Goal: Information Seeking & Learning: Learn about a topic

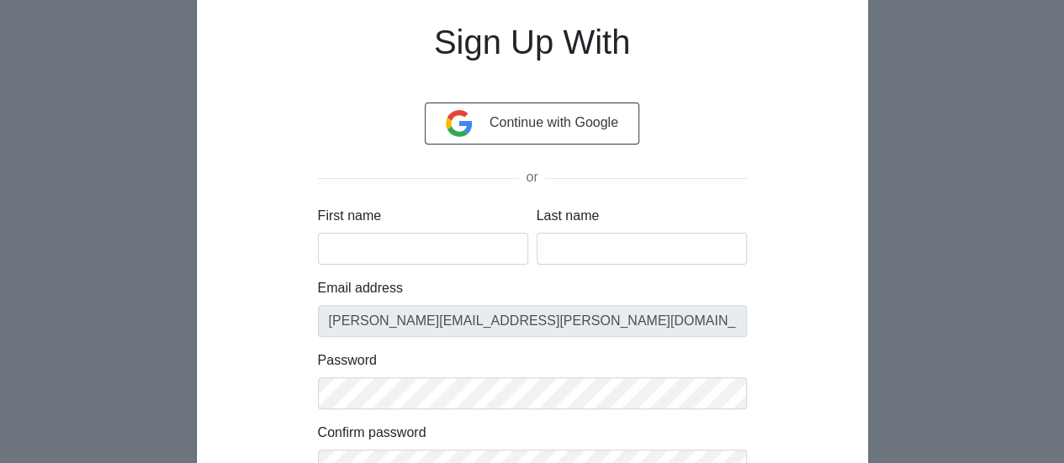
scroll to position [135, 0]
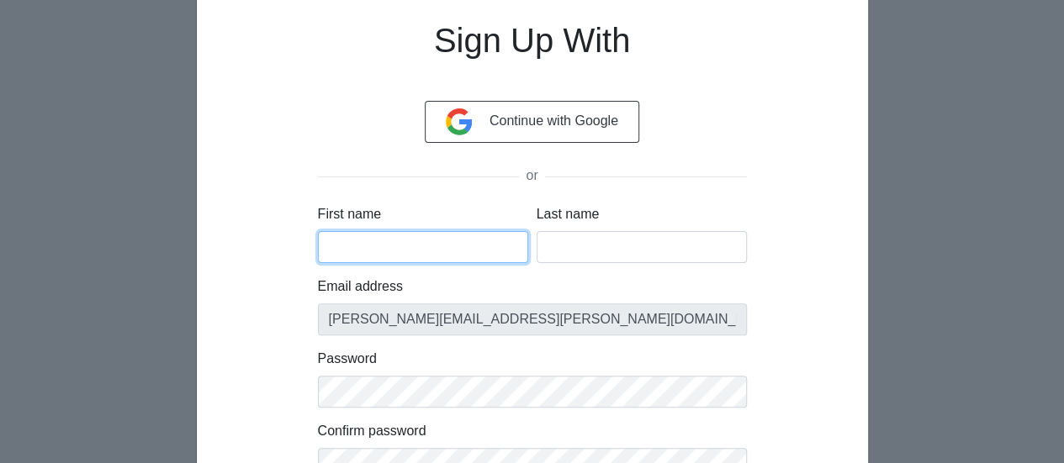
click at [389, 231] on input "First name" at bounding box center [423, 247] width 210 height 32
type input "[PERSON_NAME]"
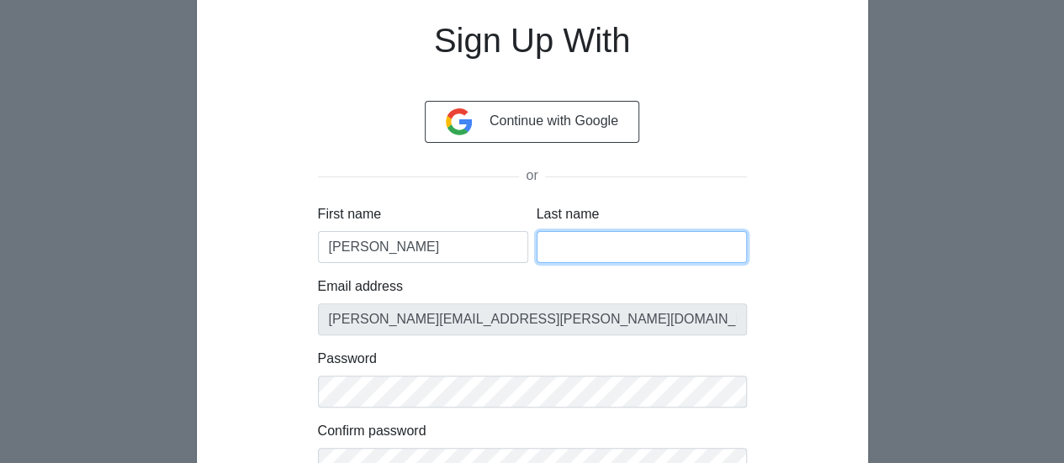
type input "PINARGOTE"
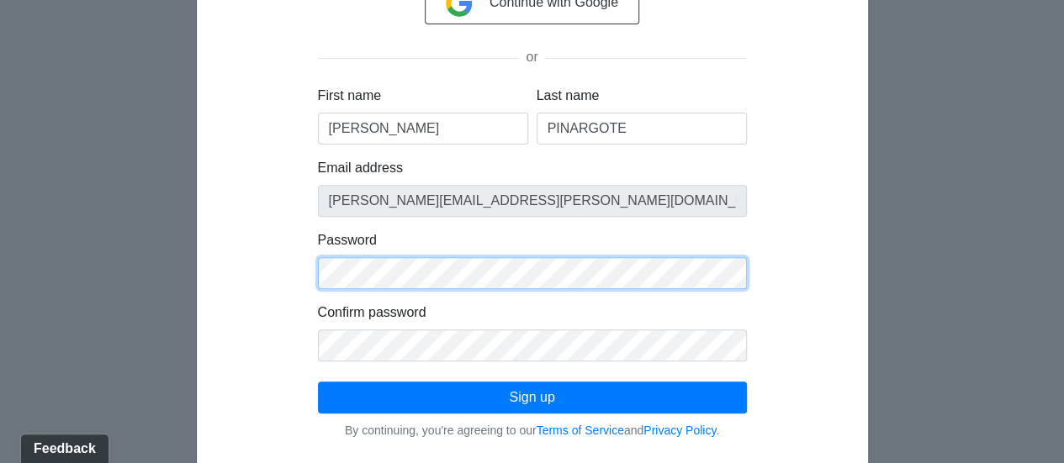
scroll to position [0, 0]
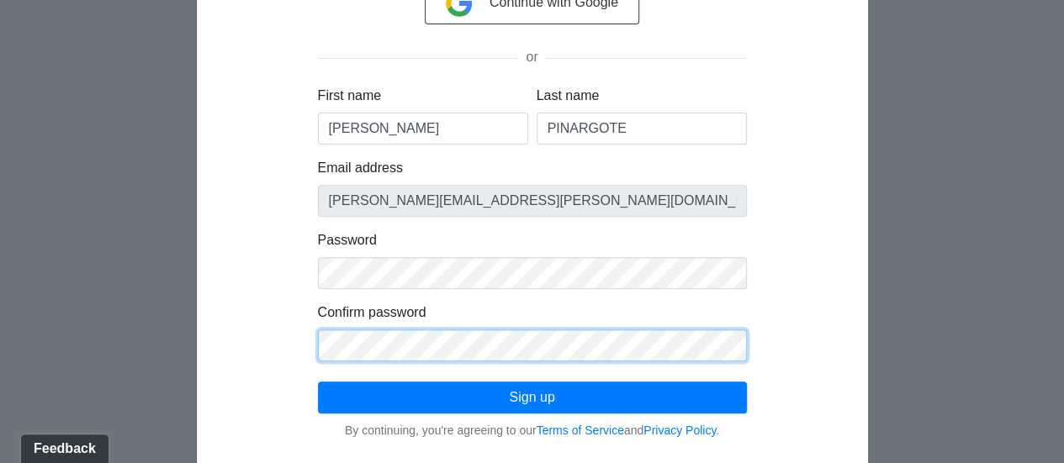
click button "Sign up" at bounding box center [532, 398] width 429 height 32
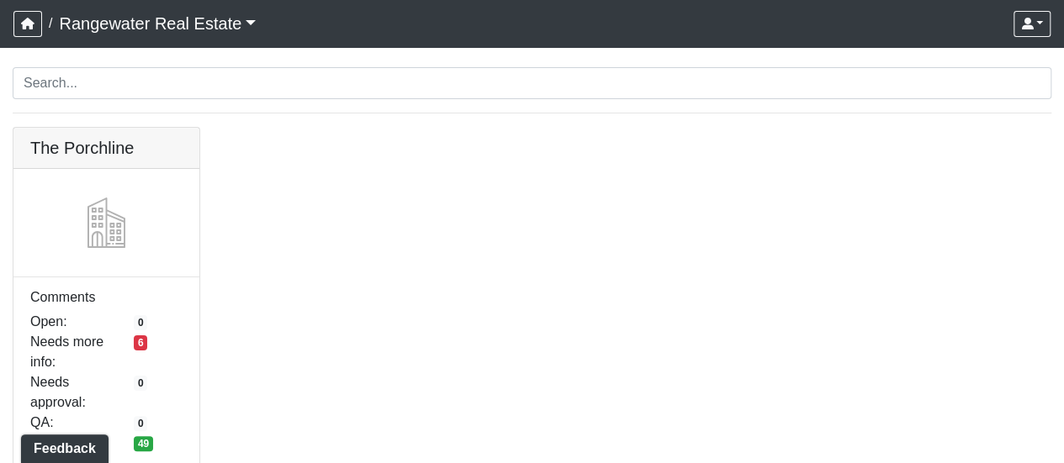
click at [140, 19] on link "Rangewater Real Estate" at bounding box center [157, 24] width 197 height 34
click at [140, 18] on link "Rangewater Real Estate" at bounding box center [157, 24] width 197 height 34
click at [24, 20] on icon "button" at bounding box center [27, 24] width 13 height 12
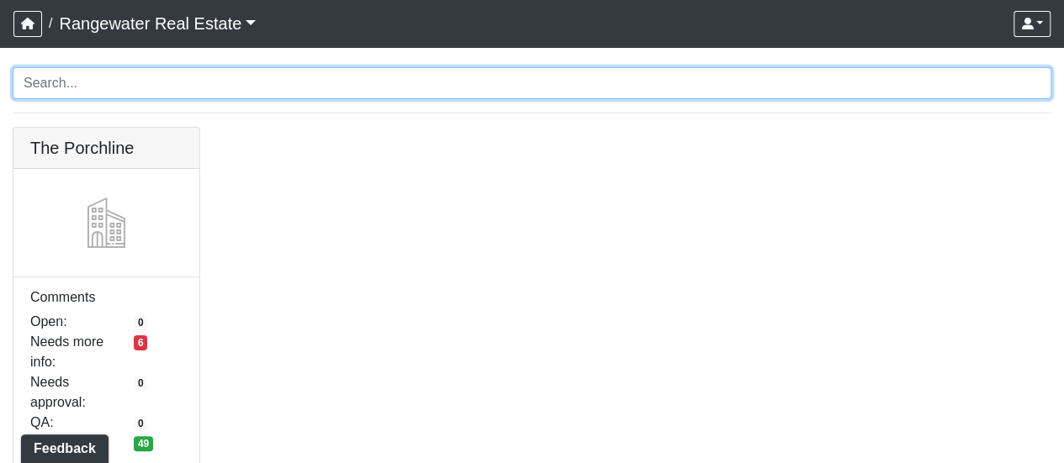
scroll to position [26, 0]
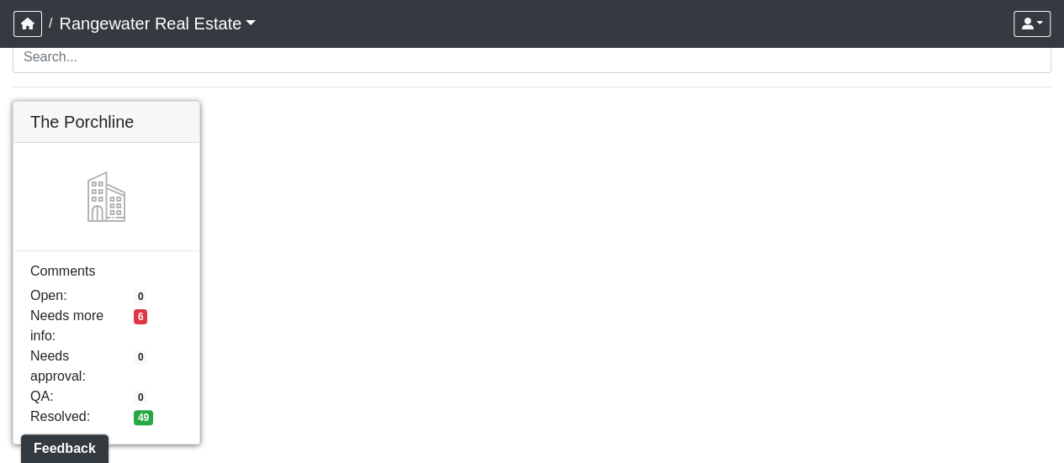
click at [67, 102] on link at bounding box center [106, 102] width 186 height 0
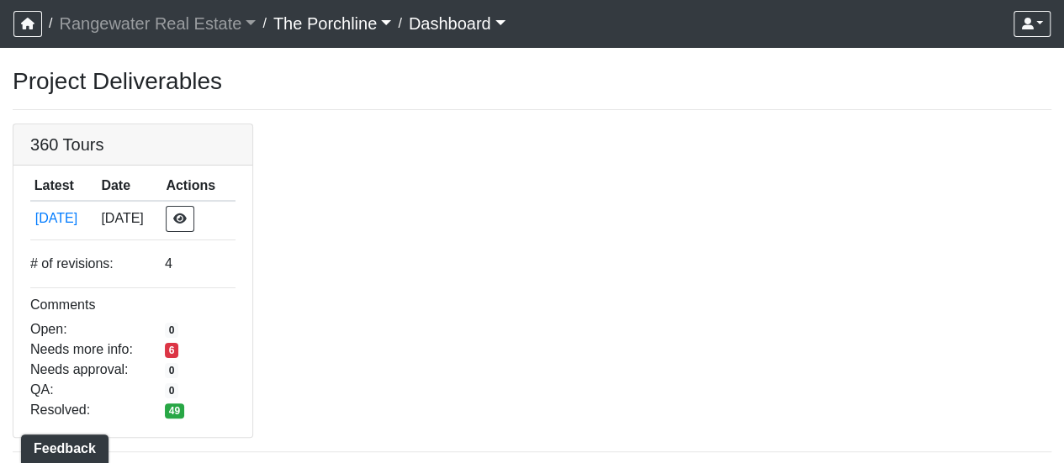
click at [481, 43] on nav "/ Rangewater Real Estate Rangewater Real Estate Loading... / The Porchline Load…" at bounding box center [532, 23] width 1064 height 47
click at [478, 29] on link "Dashboard" at bounding box center [457, 24] width 97 height 34
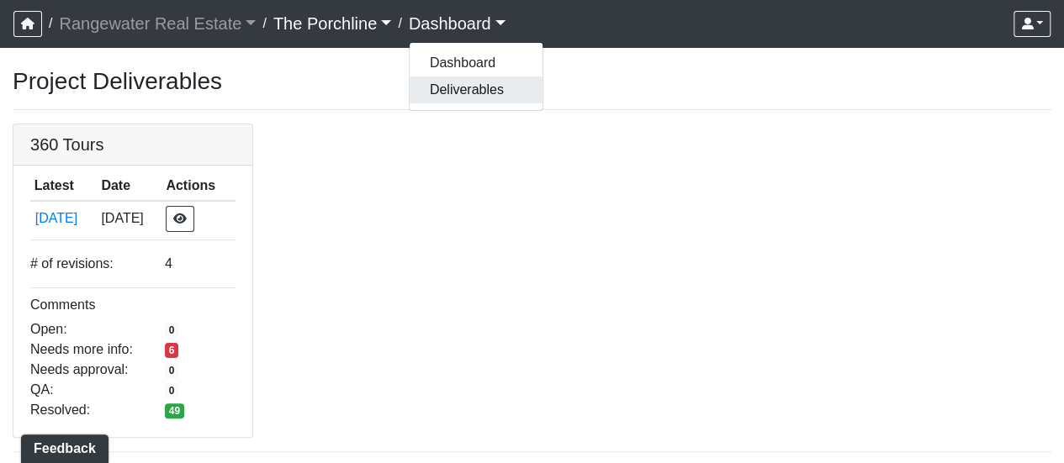
click at [461, 96] on button "Deliverables" at bounding box center [476, 90] width 133 height 27
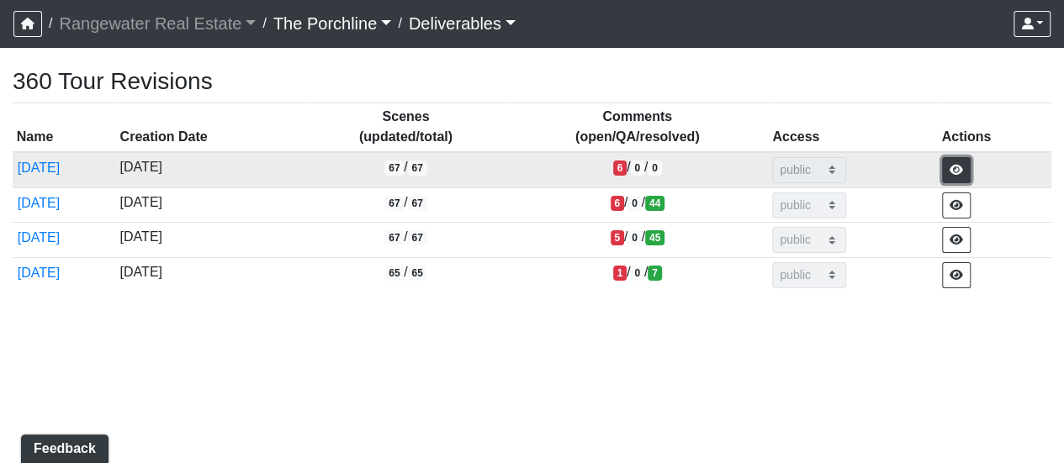
click at [963, 167] on icon "button" at bounding box center [956, 170] width 13 height 12
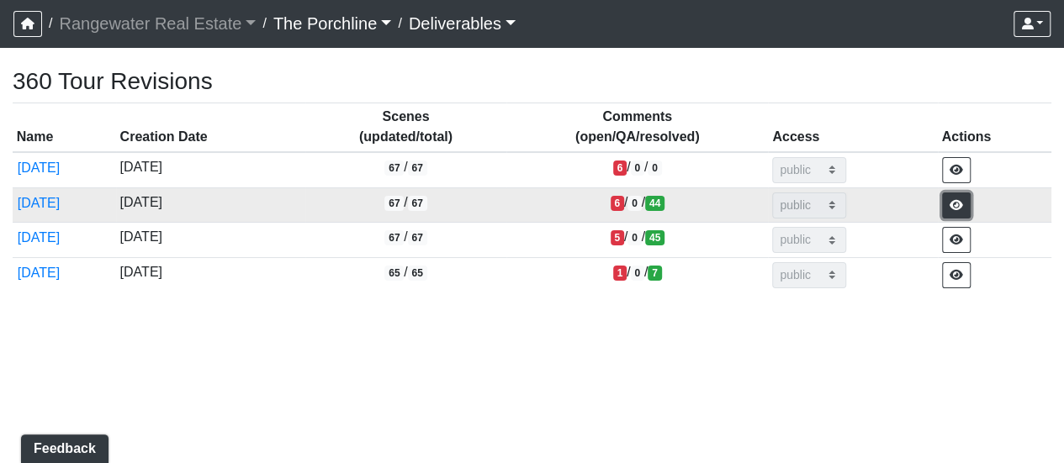
click at [963, 206] on icon "button" at bounding box center [956, 205] width 13 height 12
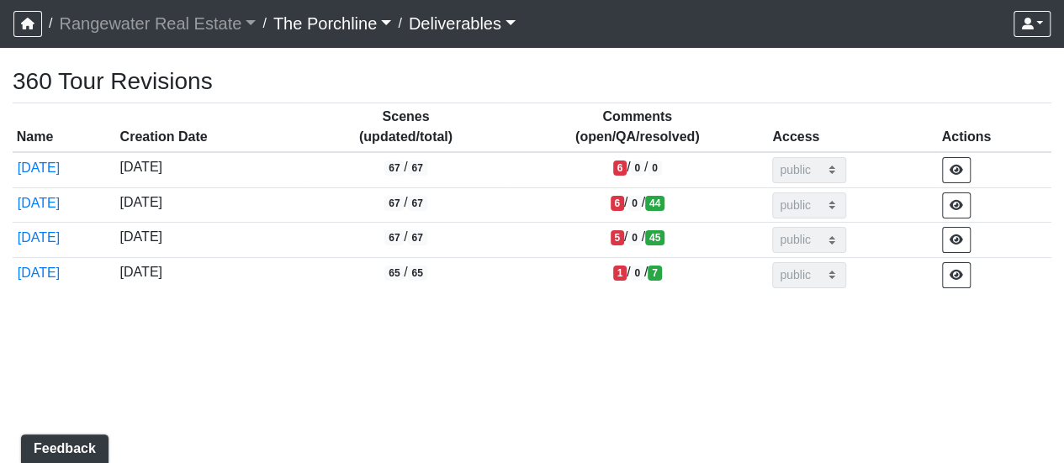
click at [426, 32] on link "Deliverables" at bounding box center [462, 24] width 107 height 34
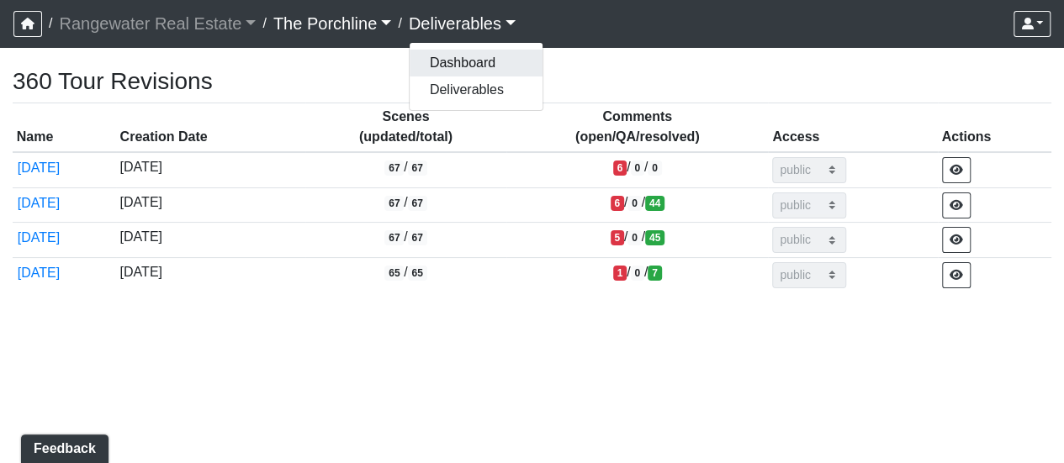
click at [429, 57] on button "Dashboard" at bounding box center [476, 63] width 133 height 27
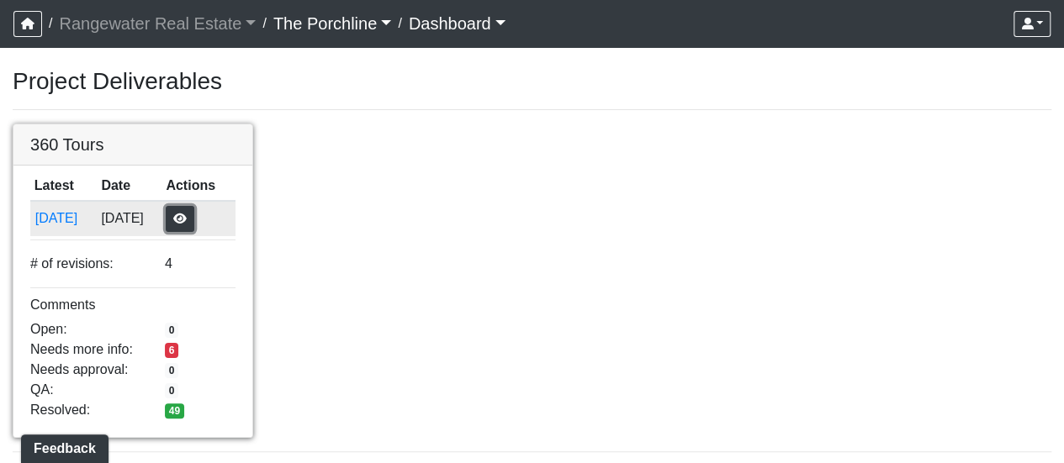
click at [194, 209] on button "button" at bounding box center [180, 219] width 29 height 26
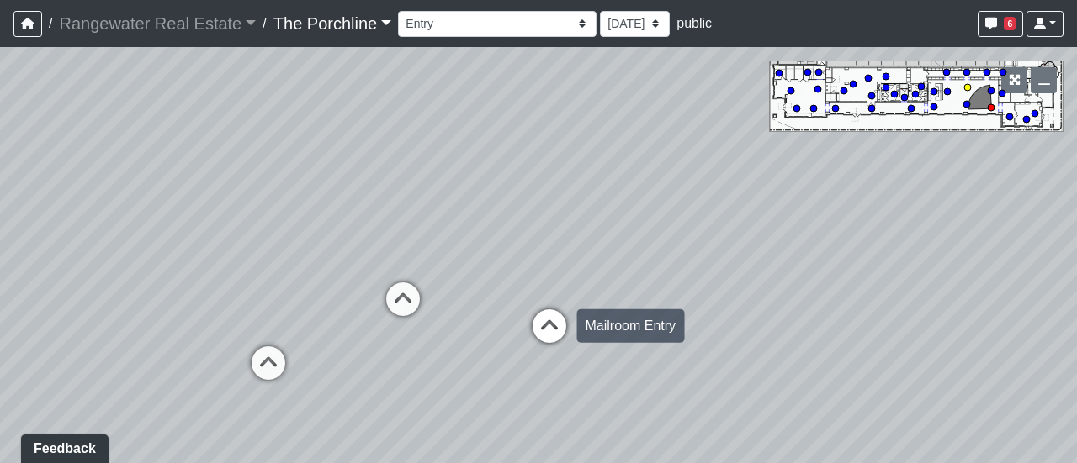
click at [540, 325] on icon at bounding box center [549, 335] width 50 height 50
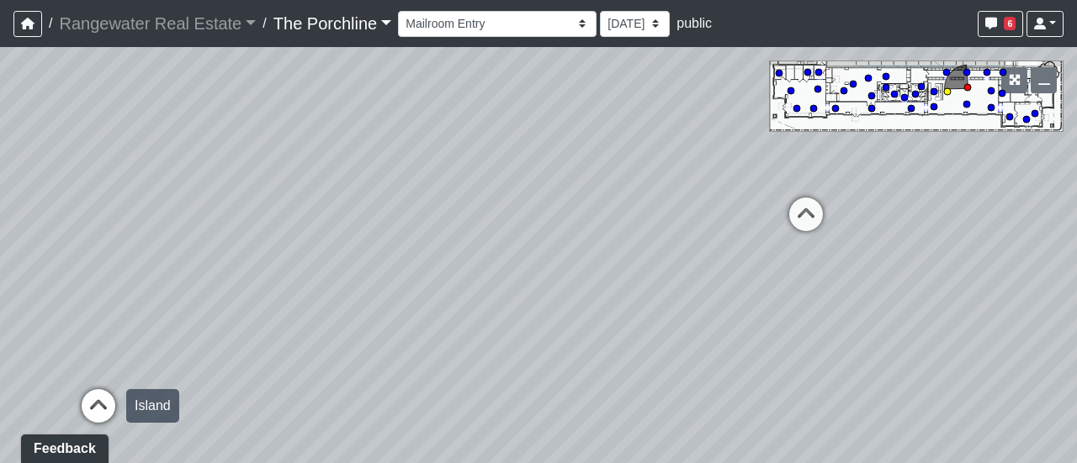
click at [96, 405] on icon at bounding box center [98, 414] width 50 height 50
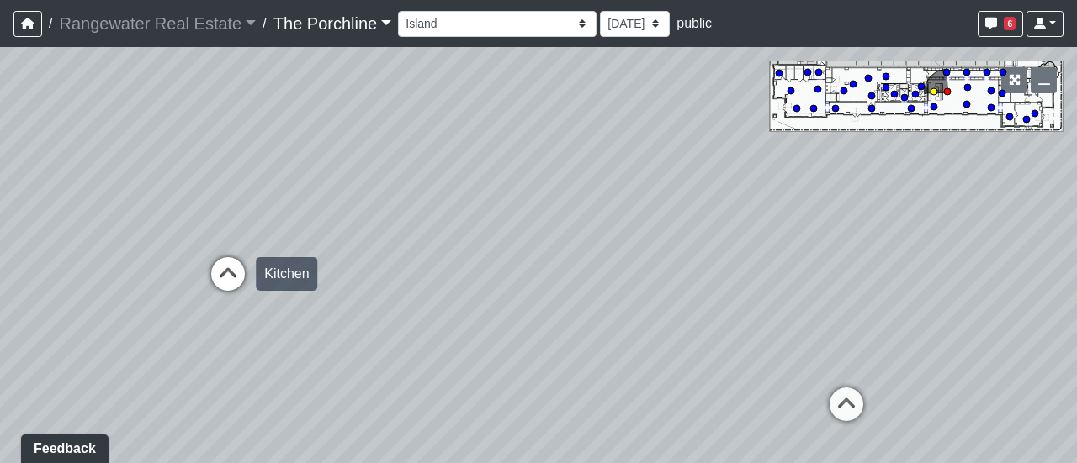
click at [229, 271] on icon at bounding box center [228, 282] width 50 height 50
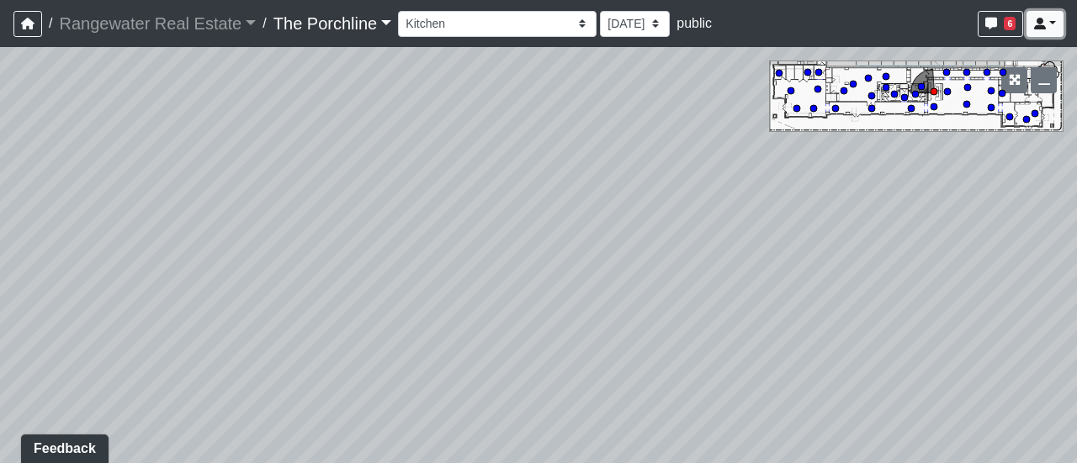
click at [1050, 16] on link at bounding box center [1044, 24] width 37 height 26
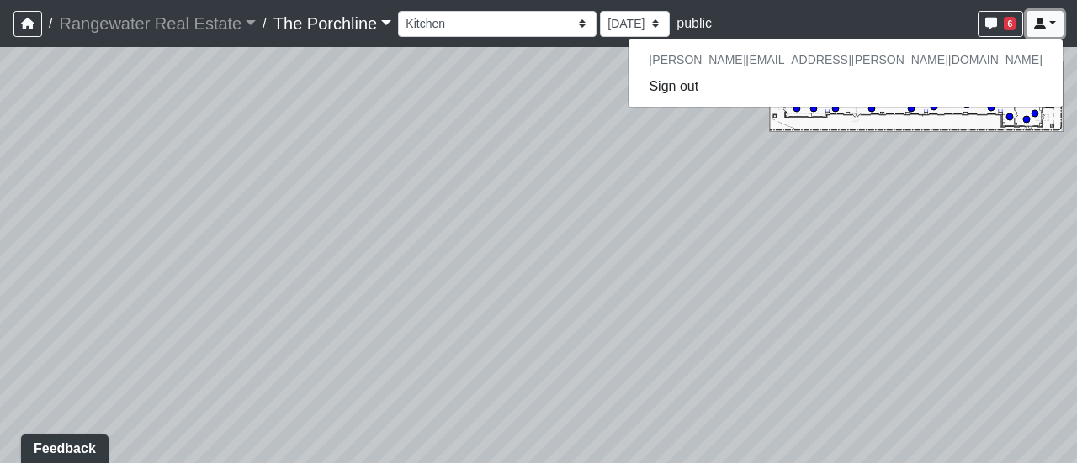
click at [1050, 16] on link at bounding box center [1044, 24] width 37 height 26
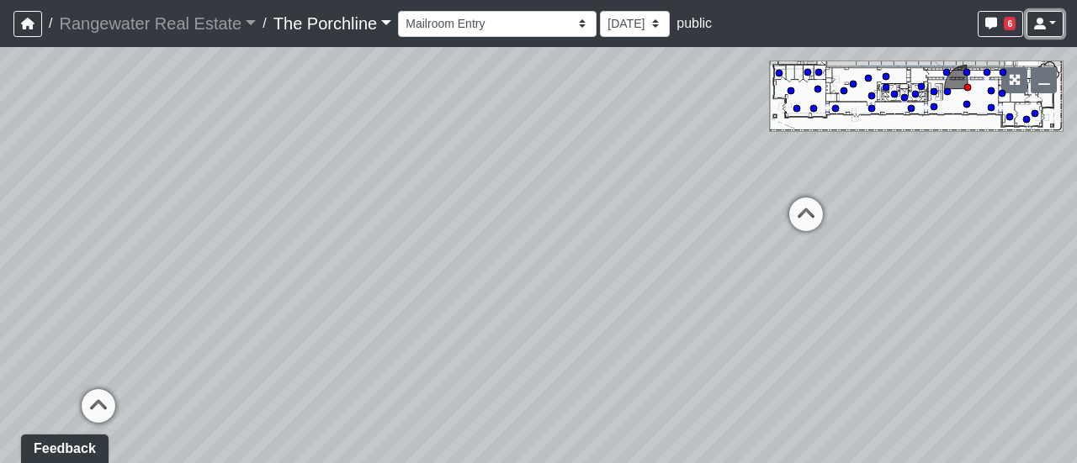
select select "a4weSHcD4zXeBUSAxmZBk8"
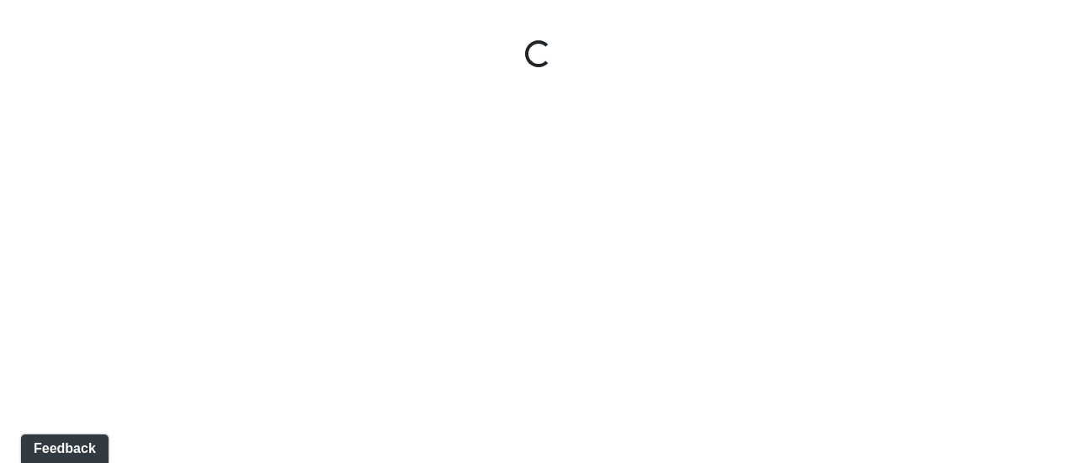
select select "hiFXZ7CoS1PLzbNVe3aeg8"
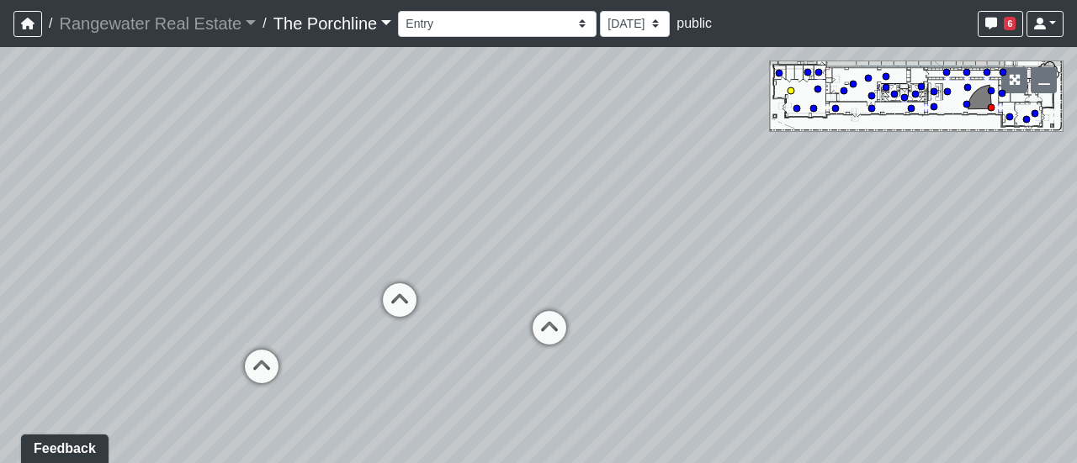
click at [791, 92] on circle at bounding box center [790, 90] width 7 height 7
select select "6YQSTKTtweX5rXU8RihU4M"
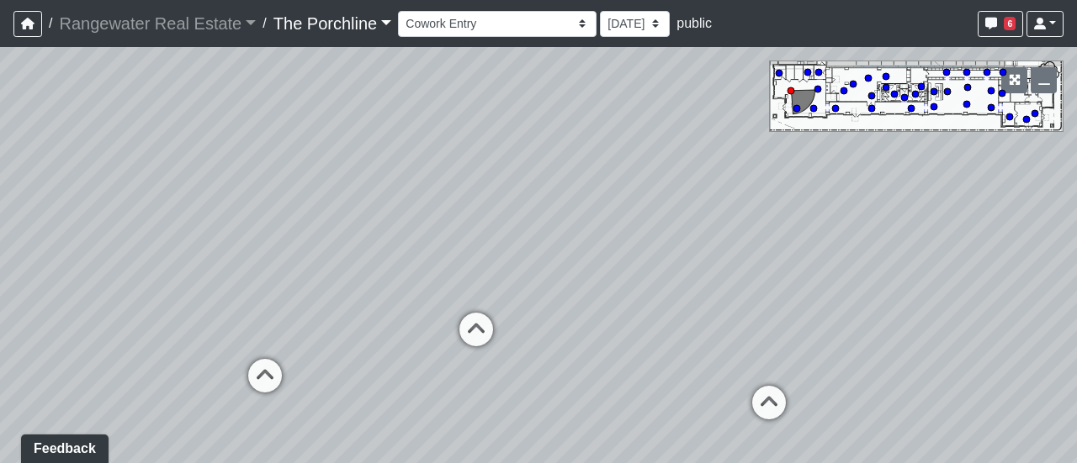
drag, startPoint x: 402, startPoint y: 330, endPoint x: 881, endPoint y: 354, distance: 479.2
click at [881, 354] on div "Loading... Seating Loading... Mailroom Entry Loading... Lounge Entry Loading...…" at bounding box center [538, 255] width 1077 height 416
drag, startPoint x: 426, startPoint y: 337, endPoint x: 855, endPoint y: 311, distance: 429.7
click at [855, 311] on div "Loading... Seating Loading... Mailroom Entry Loading... Lounge Entry Loading...…" at bounding box center [538, 255] width 1077 height 416
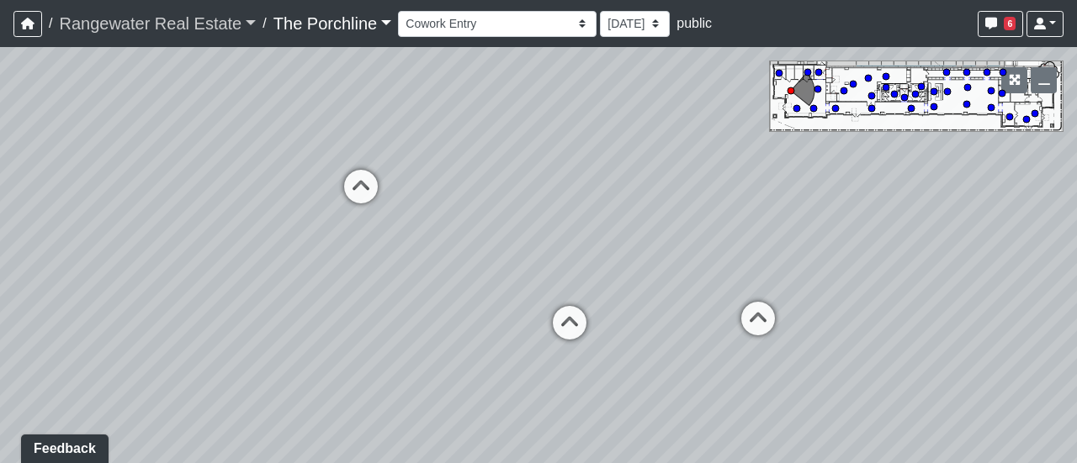
click at [154, 13] on link "Rangewater Real Estate" at bounding box center [157, 24] width 197 height 34
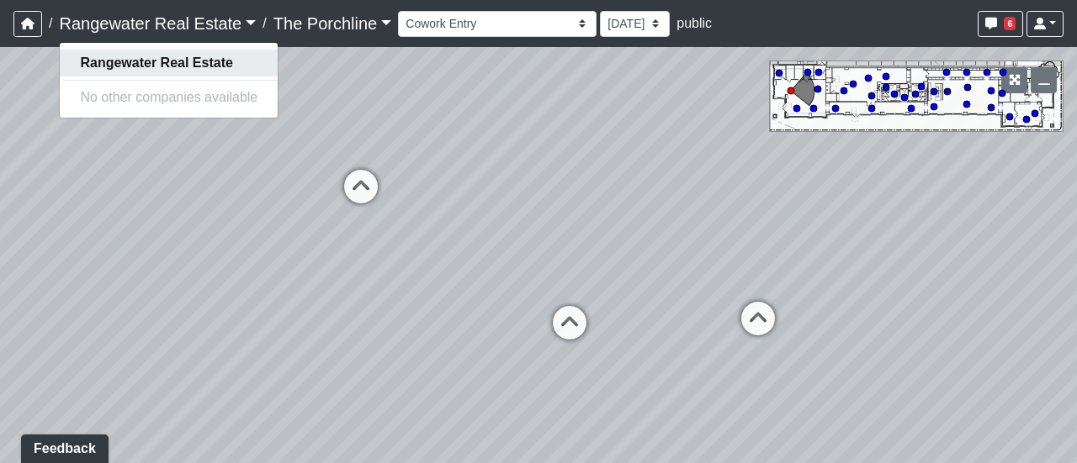
click at [136, 70] on strong "Rangewater Real Estate" at bounding box center [156, 63] width 152 height 14
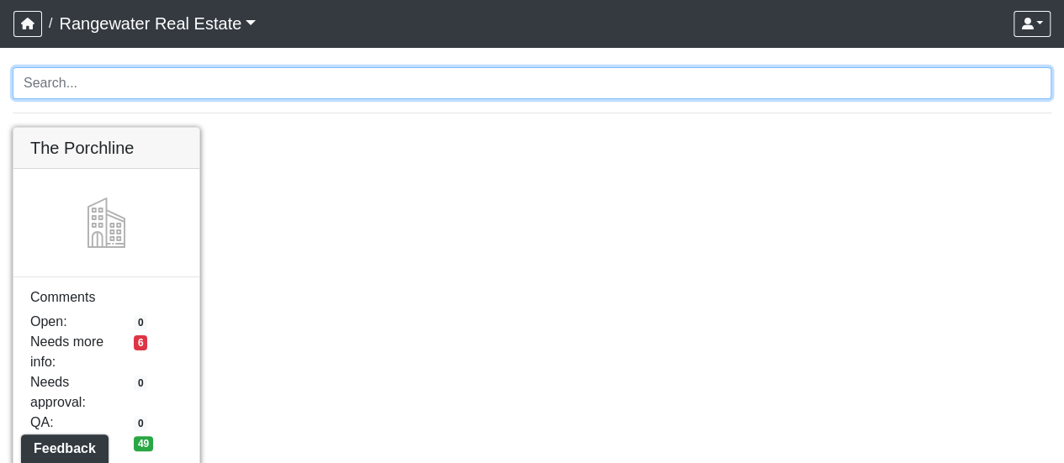
scroll to position [26, 0]
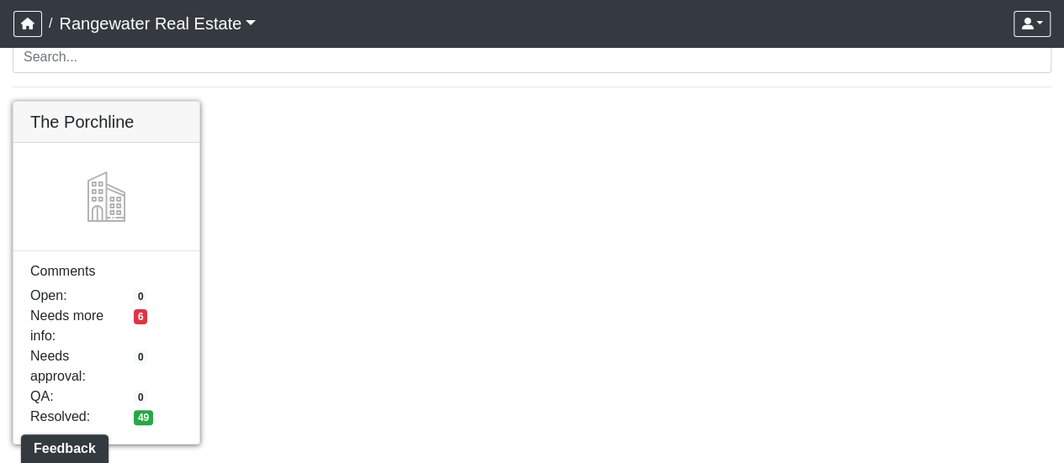
drag, startPoint x: 114, startPoint y: 164, endPoint x: 91, endPoint y: 140, distance: 33.3
click at [91, 102] on link at bounding box center [106, 102] width 186 height 0
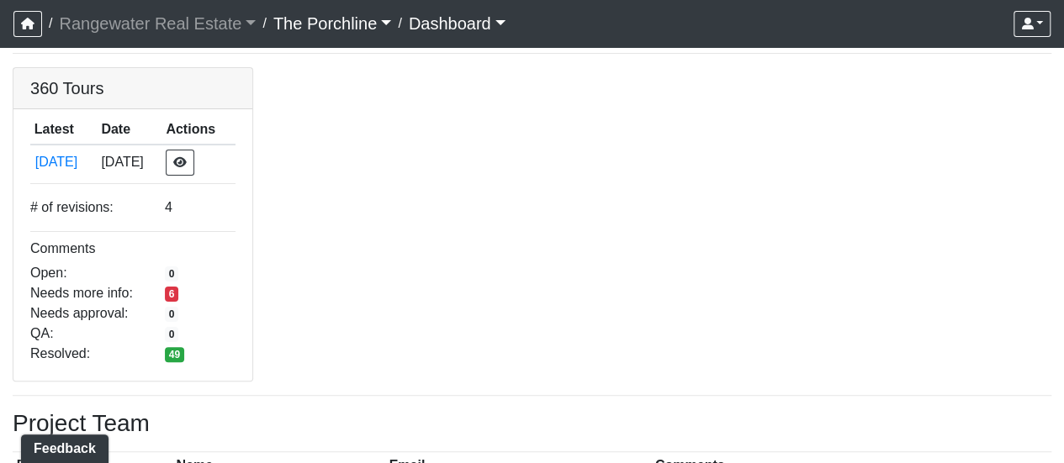
scroll to position [57, 0]
